Goal: Task Accomplishment & Management: Complete application form

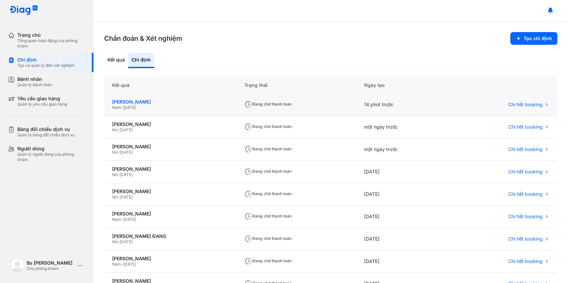
click at [143, 101] on div "TRƯƠNG VĂN PHÚC" at bounding box center [170, 102] width 116 height 6
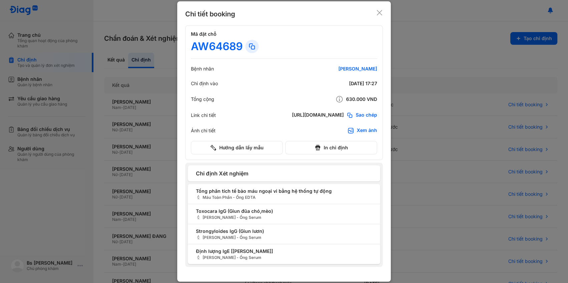
click at [384, 13] on div "Chi tiết booking Mã đặt chỗ AW64689 Bệnh nhân TRƯƠNG VĂN PHÚC Chỉ định vào 29/0…" at bounding box center [284, 141] width 214 height 280
click at [378, 14] on icon at bounding box center [379, 12] width 7 height 7
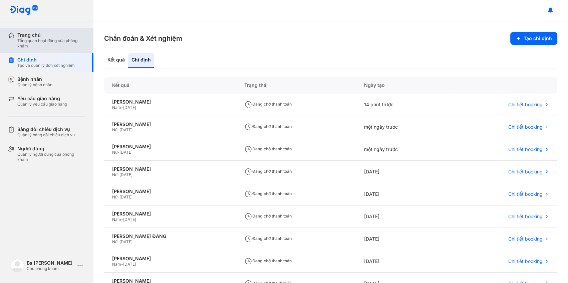
click at [38, 47] on div "Tổng quan hoạt động của phòng khám" at bounding box center [51, 43] width 68 height 11
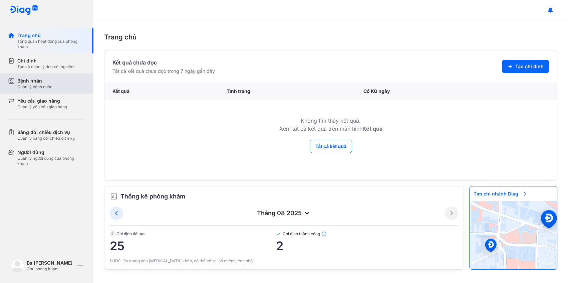
click at [36, 87] on div "Quản lý bệnh nhân" at bounding box center [34, 86] width 35 height 5
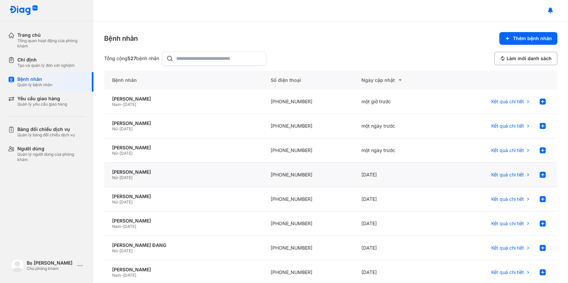
click at [152, 176] on div "Nữ - 01/10/1993" at bounding box center [183, 177] width 143 height 5
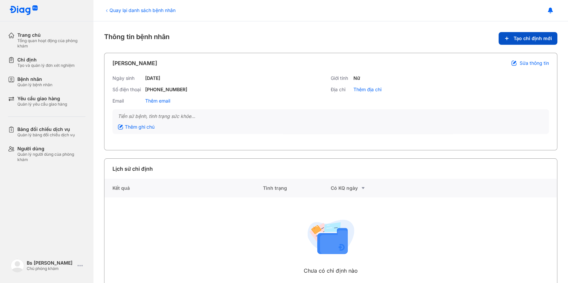
click at [526, 40] on span "Tạo chỉ định mới" at bounding box center [533, 38] width 38 height 6
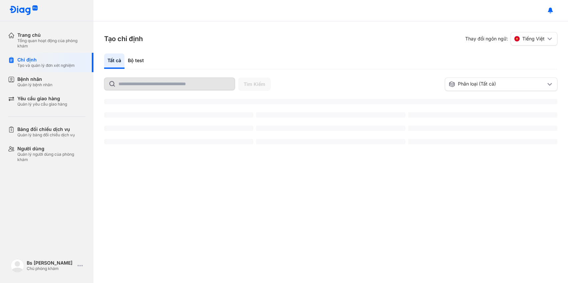
click at [142, 83] on input "text" at bounding box center [175, 84] width 112 height 12
click at [139, 60] on div "Bộ test" at bounding box center [136, 60] width 23 height 15
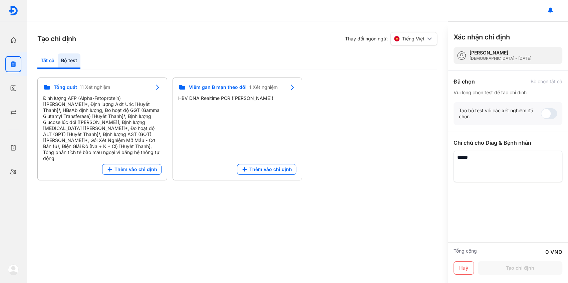
click at [58, 56] on div "Tất cả" at bounding box center [69, 60] width 23 height 15
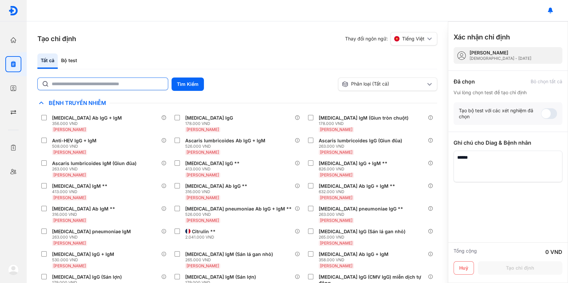
click at [117, 84] on input "text" at bounding box center [108, 84] width 112 height 12
type input "*"
type input "********"
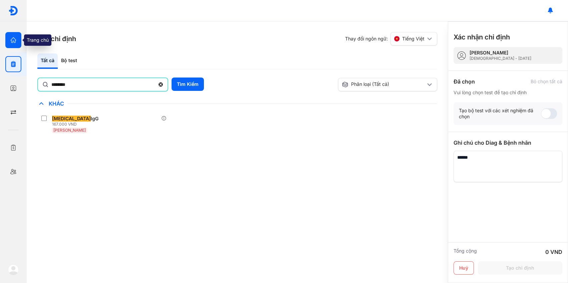
click at [10, 38] on icon "button" at bounding box center [13, 40] width 7 height 7
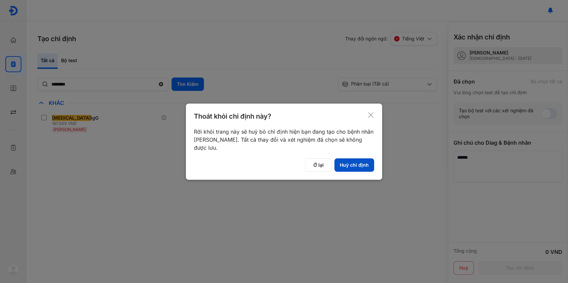
click at [351, 164] on button "Huỷ chỉ định" at bounding box center [354, 164] width 40 height 13
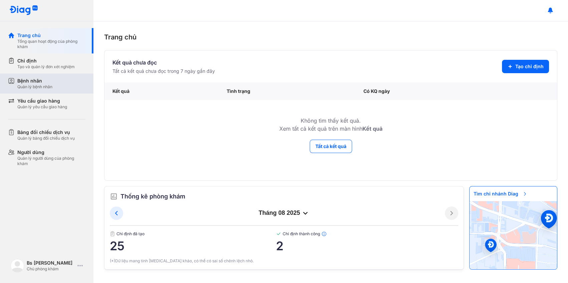
click at [38, 86] on div "Quản lý bệnh nhân" at bounding box center [34, 86] width 35 height 5
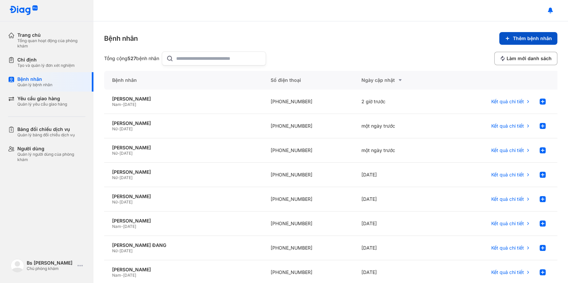
click at [528, 36] on span "Thêm bệnh nhân" at bounding box center [532, 38] width 39 height 6
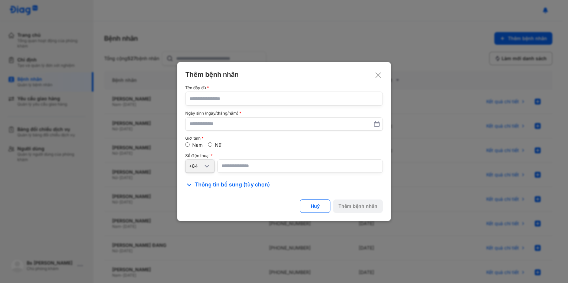
click at [227, 103] on input "text" at bounding box center [284, 98] width 189 height 13
paste input "**********"
type input "**********"
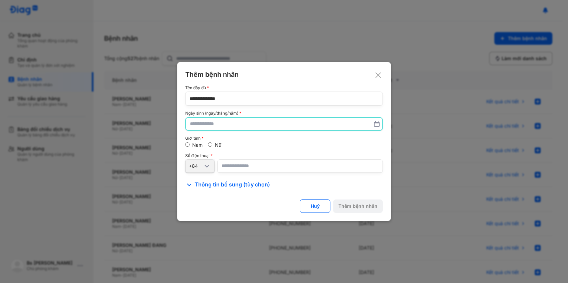
click at [226, 126] on input "text" at bounding box center [284, 124] width 188 height 12
type input "**********"
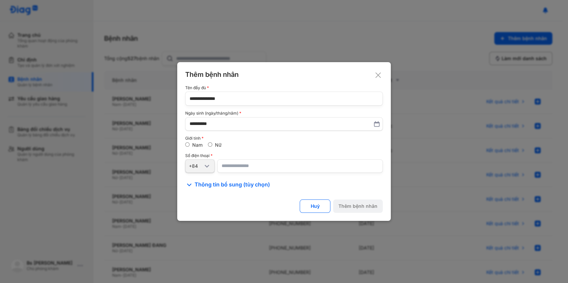
click at [240, 170] on input "number" at bounding box center [300, 165] width 166 height 13
click at [251, 168] on input "number" at bounding box center [300, 165] width 166 height 13
paste input "**********"
type input "**********"
click at [359, 206] on div "Thêm bệnh nhân" at bounding box center [357, 206] width 39 height 6
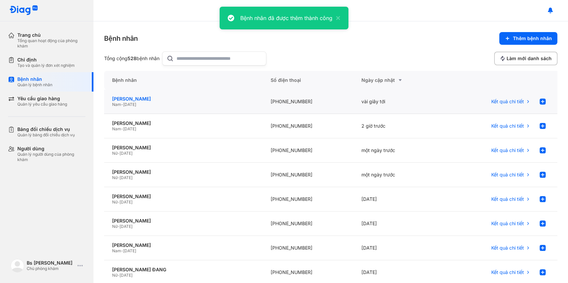
click at [165, 100] on div "[PERSON_NAME]" at bounding box center [183, 99] width 143 height 6
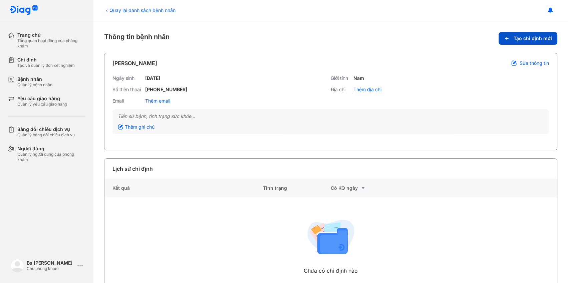
click at [517, 39] on span "Tạo chỉ định mới" at bounding box center [533, 38] width 38 height 6
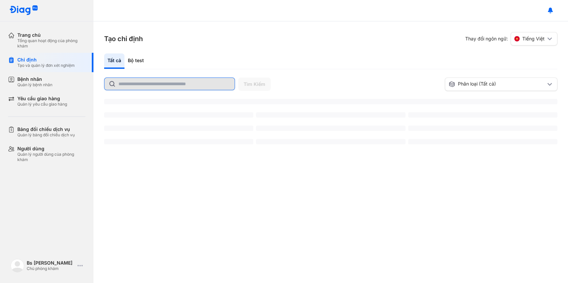
click at [163, 86] on input "text" at bounding box center [175, 84] width 112 height 12
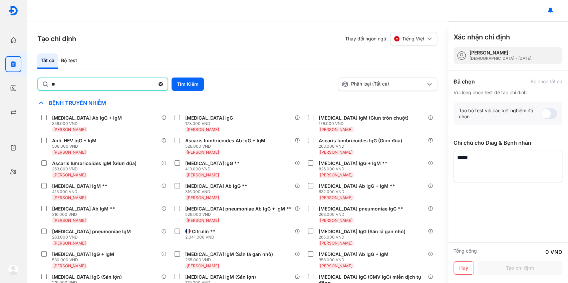
type input "*"
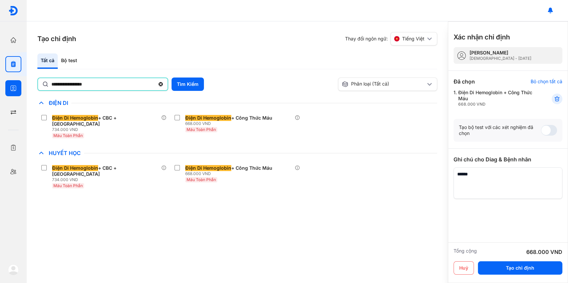
drag, startPoint x: 134, startPoint y: 87, endPoint x: 4, endPoint y: 80, distance: 129.7
click at [4, 80] on div "**********" at bounding box center [284, 141] width 568 height 283
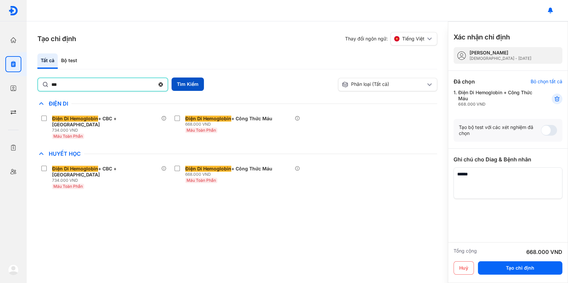
click at [194, 78] on button "Tìm Kiếm" at bounding box center [188, 83] width 32 height 13
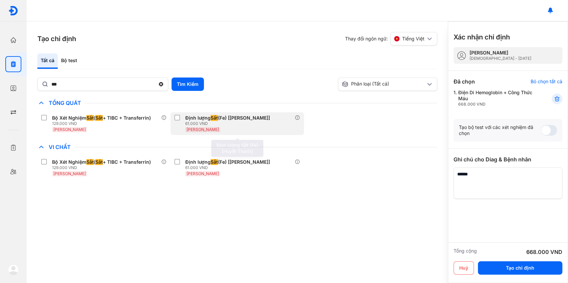
click at [200, 115] on div "Định lượng Sắt (Fe) [[PERSON_NAME]]" at bounding box center [227, 118] width 85 height 6
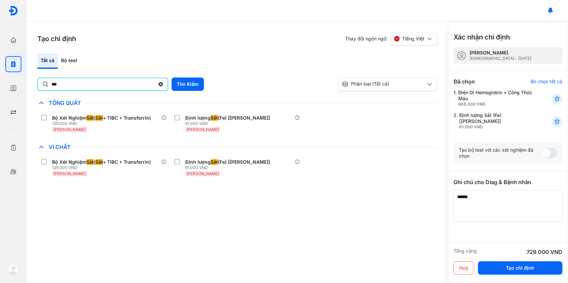
drag, startPoint x: 70, startPoint y: 82, endPoint x: -11, endPoint y: 85, distance: 81.2
click at [0, 85] on html "Trang chủ Tổng quan hoạt động của phòng khám Chỉ định Tạo và quản lý đơn xét ng…" at bounding box center [284, 141] width 568 height 283
type input "********"
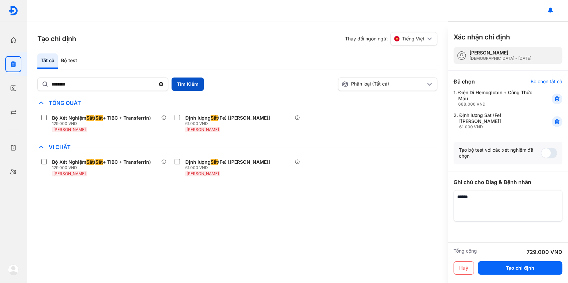
click at [191, 78] on button "Tìm Kiếm" at bounding box center [188, 83] width 32 height 13
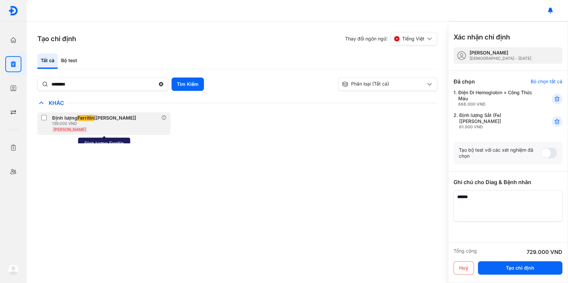
click at [103, 117] on div "Định lượng Ferritin [[PERSON_NAME]]" at bounding box center [94, 118] width 84 height 6
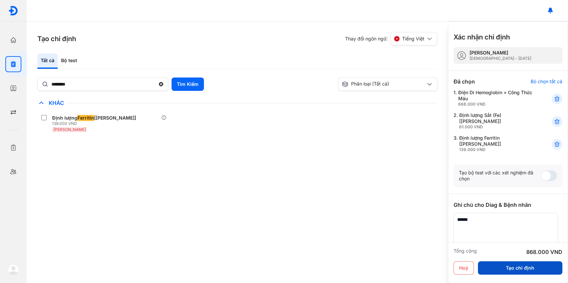
click at [502, 268] on button "Tạo chỉ định" at bounding box center [520, 267] width 84 height 13
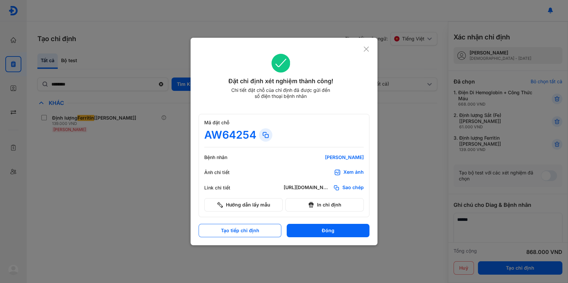
click at [266, 137] on icon at bounding box center [266, 135] width 8 height 8
